Goal: Task Accomplishment & Management: Use online tool/utility

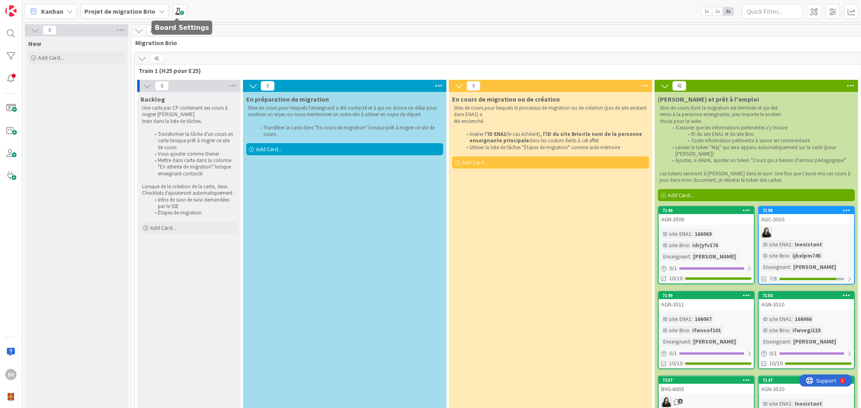
click at [184, 13] on div "Kanban Projet de migration Brio 1x 2x 3x" at bounding box center [441, 11] width 838 height 22
click at [182, 11] on span at bounding box center [180, 11] width 15 height 15
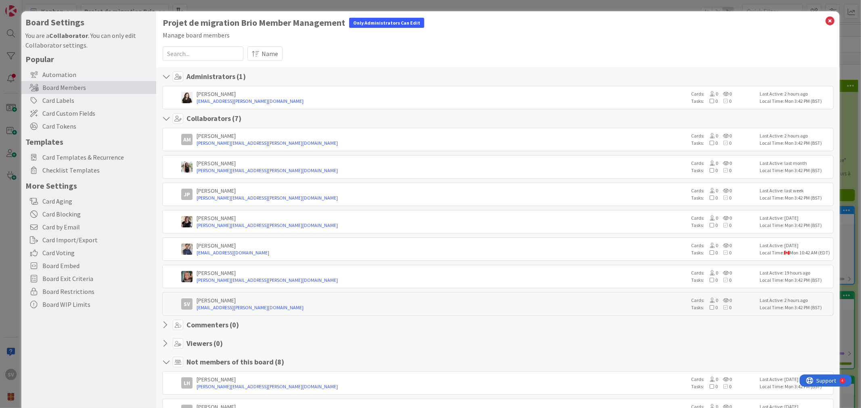
click at [828, 23] on icon at bounding box center [830, 20] width 10 height 11
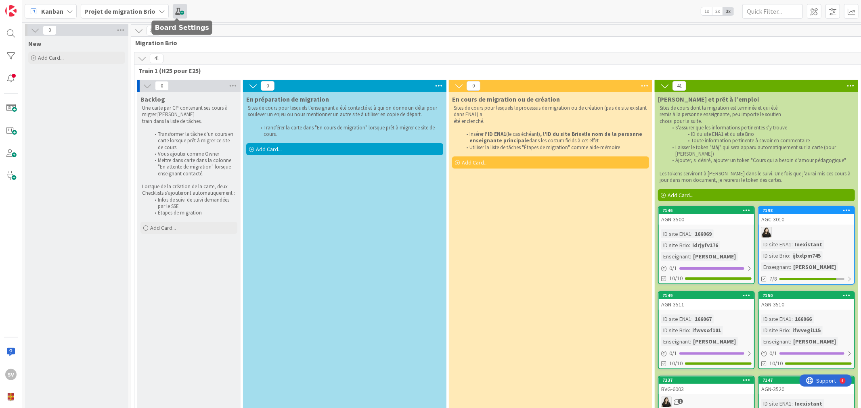
click at [175, 13] on span at bounding box center [180, 11] width 15 height 15
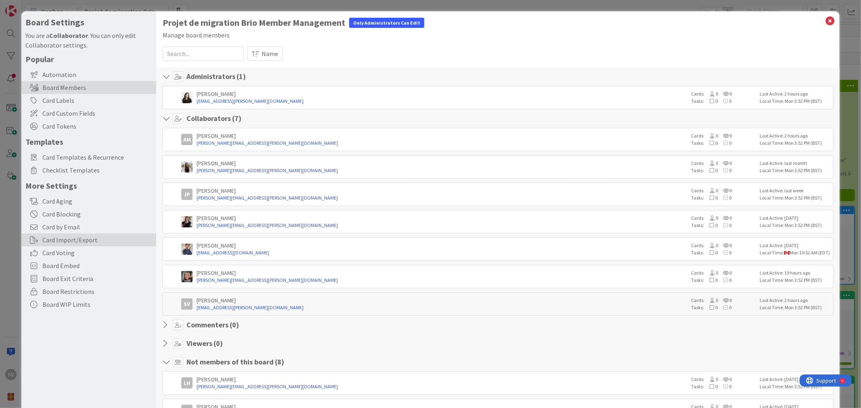
click at [79, 242] on div "Card Import/Export" at bounding box center [88, 240] width 135 height 13
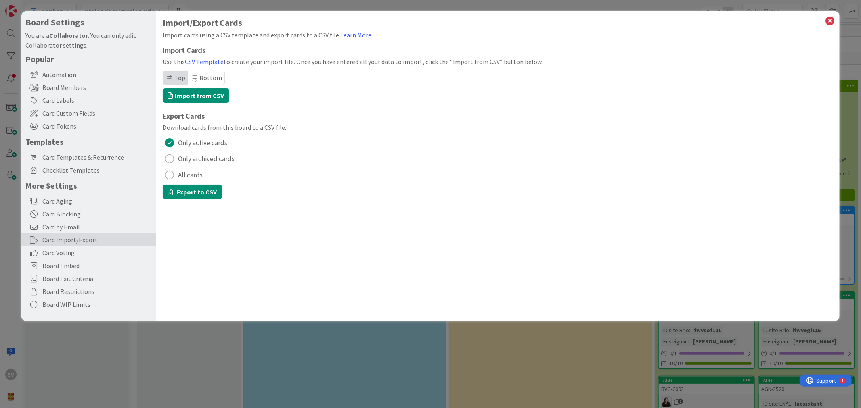
click at [186, 173] on span "All cards" at bounding box center [190, 175] width 25 height 12
click at [192, 192] on button "Export to CSV" at bounding box center [192, 192] width 59 height 15
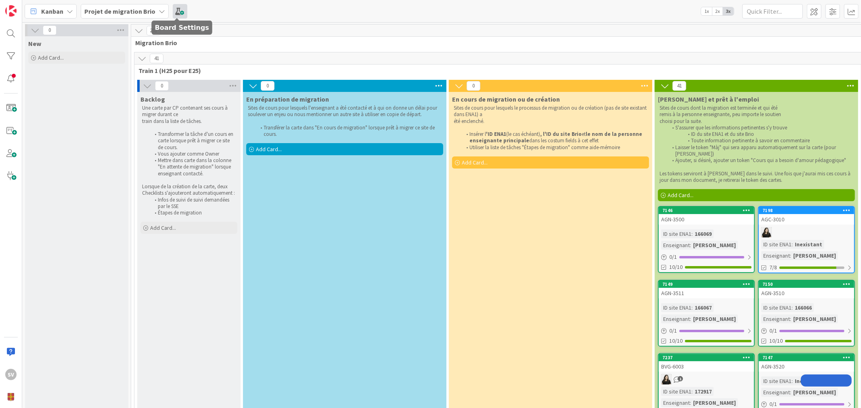
click at [173, 10] on span at bounding box center [180, 11] width 15 height 15
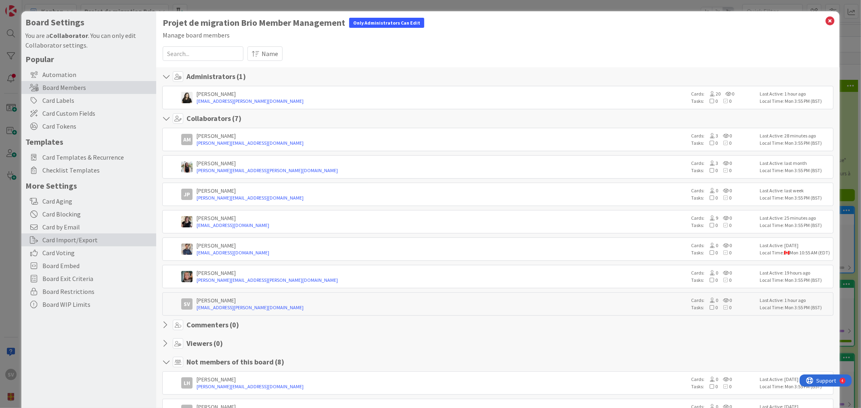
click at [76, 238] on div "Card Import/Export" at bounding box center [88, 240] width 135 height 13
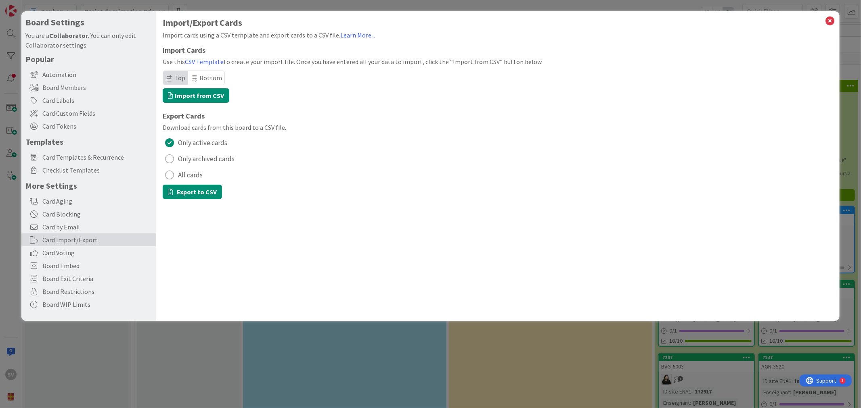
click at [196, 178] on span "All cards" at bounding box center [190, 175] width 25 height 12
click at [201, 193] on button "Export to CSV" at bounding box center [192, 192] width 59 height 15
